Goal: Information Seeking & Learning: Learn about a topic

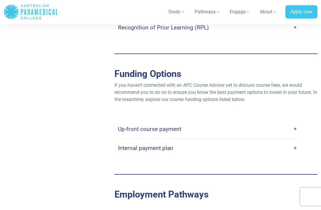
scroll to position [1817, 0]
click at [294, 132] on link "Up-front course payment" at bounding box center [208, 129] width 180 height 14
click at [295, 131] on link "Up-front course payment" at bounding box center [208, 129] width 180 height 14
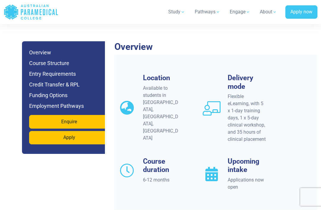
scroll to position [546, 0]
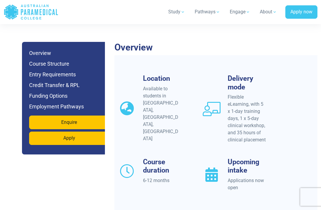
click at [155, 89] on div "Available to students in NSW, QLD, VIC" at bounding box center [162, 113] width 38 height 57
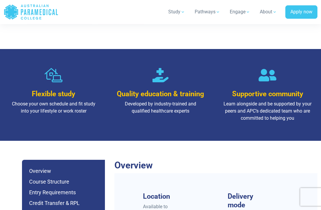
scroll to position [423, 0]
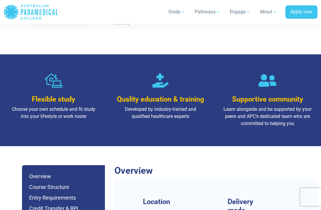
click at [296, 59] on div "Flexible study Choose your own schedule and fit study into your lifestyle or wo…" at bounding box center [160, 100] width 321 height 92
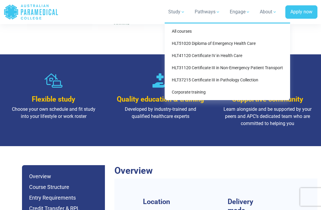
click at [241, 80] on link "HLT37215 Certificate III in Pathology Collection" at bounding box center [227, 80] width 121 height 11
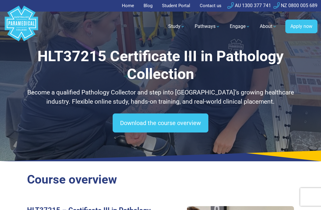
click at [155, 123] on link "Download the course overview" at bounding box center [161, 123] width 96 height 19
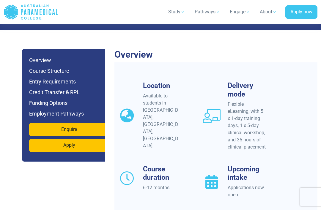
scroll to position [538, 0]
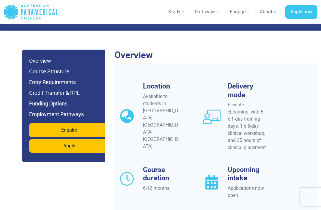
click at [68, 129] on link "Enquire" at bounding box center [69, 130] width 80 height 14
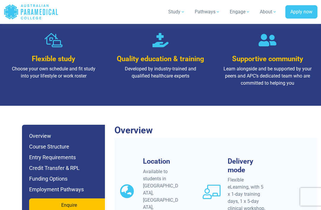
scroll to position [0, 0]
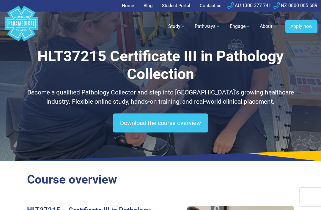
click at [129, 4] on link "Home" at bounding box center [130, 6] width 16 height 12
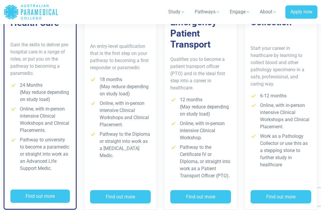
scroll to position [503, 0]
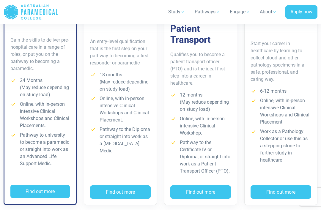
click at [278, 199] on button "Find out more" at bounding box center [281, 193] width 61 height 14
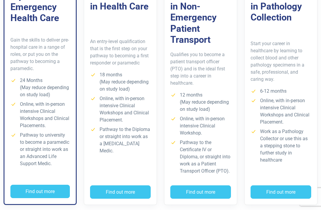
scroll to position [522, 0]
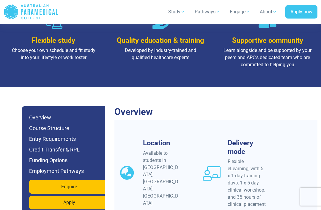
scroll to position [484, 0]
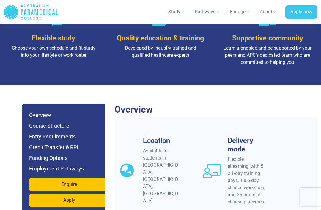
click at [65, 126] on h6 "Course Structure" at bounding box center [69, 126] width 80 height 8
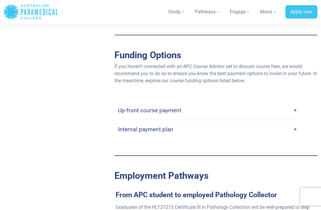
scroll to position [1835, 0]
click at [296, 114] on link "Up-front course payment" at bounding box center [208, 110] width 180 height 14
click at [295, 113] on link "Up-front course payment" at bounding box center [208, 110] width 180 height 14
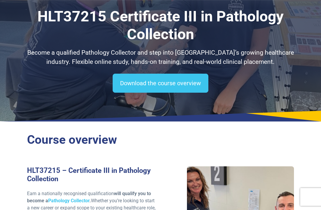
scroll to position [0, 0]
